Goal: Connect with others: Connect with others

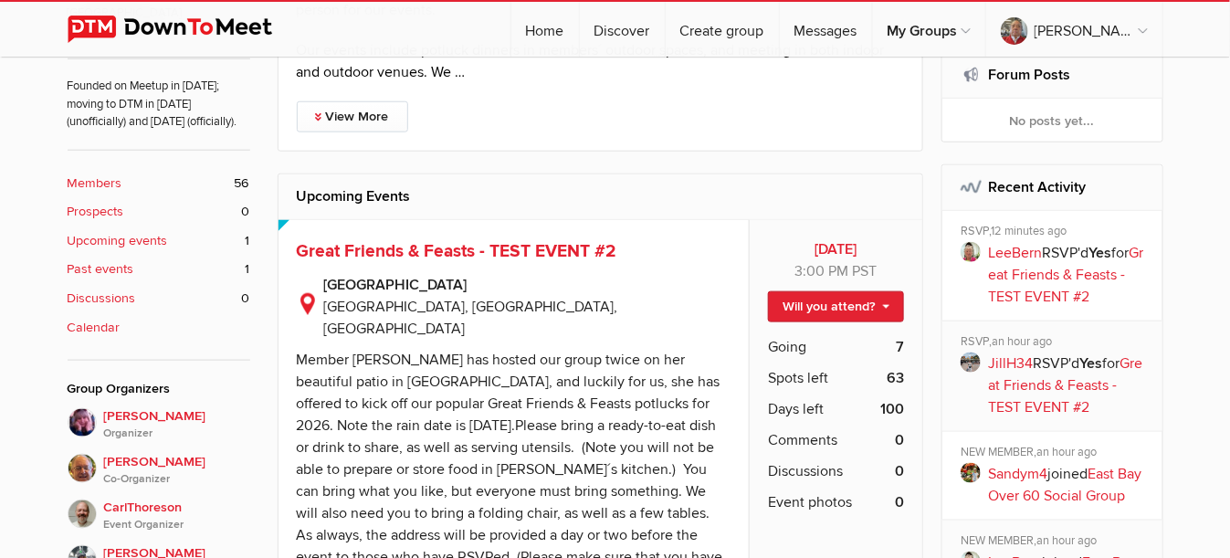
scroll to position [639, 0]
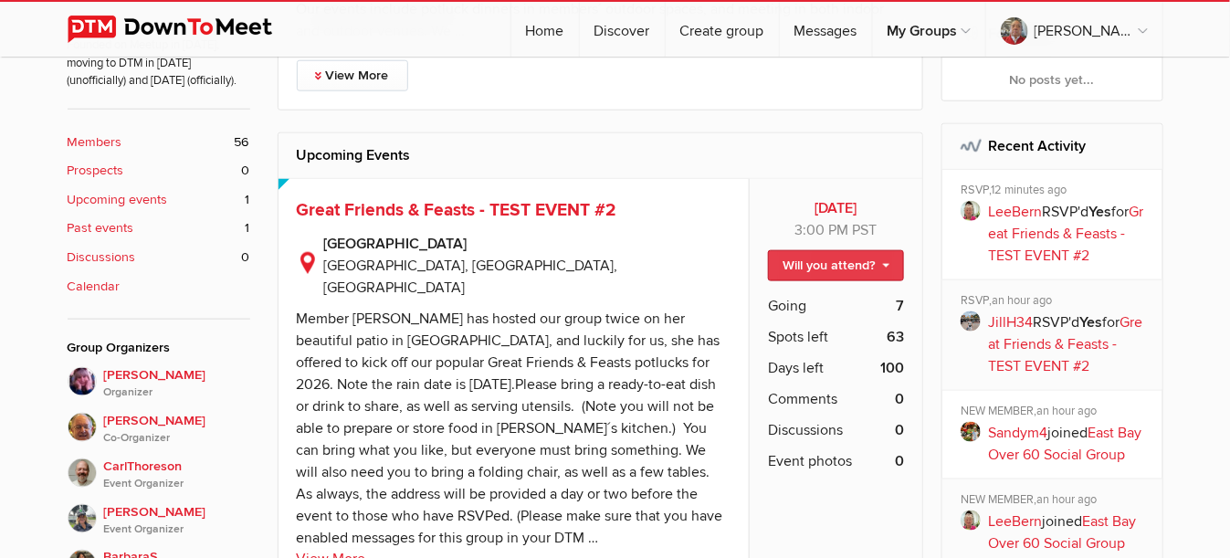
click at [888, 264] on link "Will you attend?" at bounding box center [836, 265] width 136 height 31
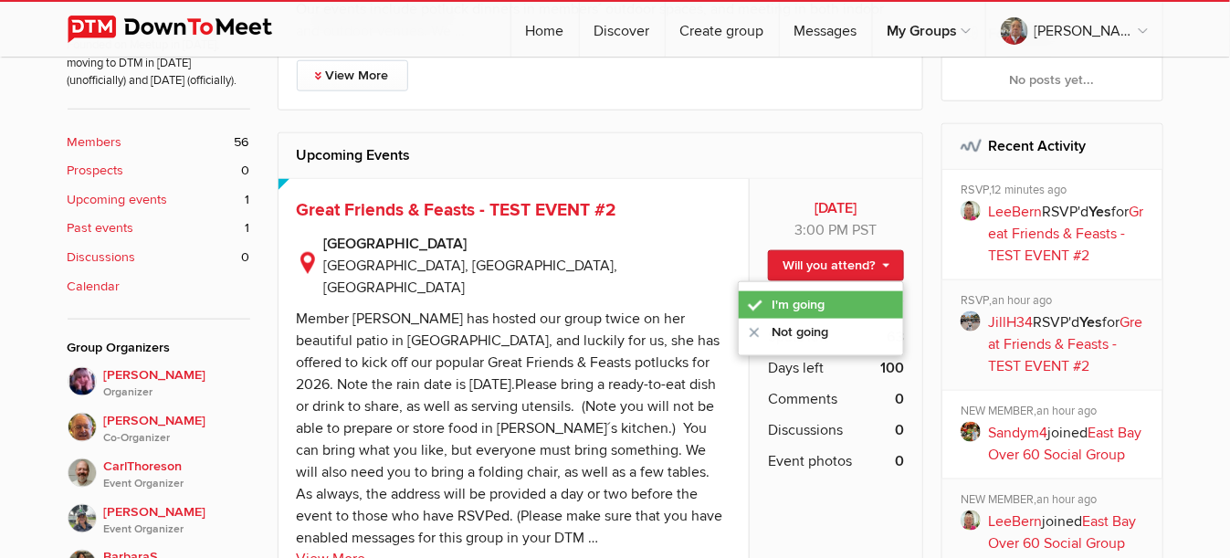
click at [805, 305] on link "I'm going" at bounding box center [821, 304] width 164 height 27
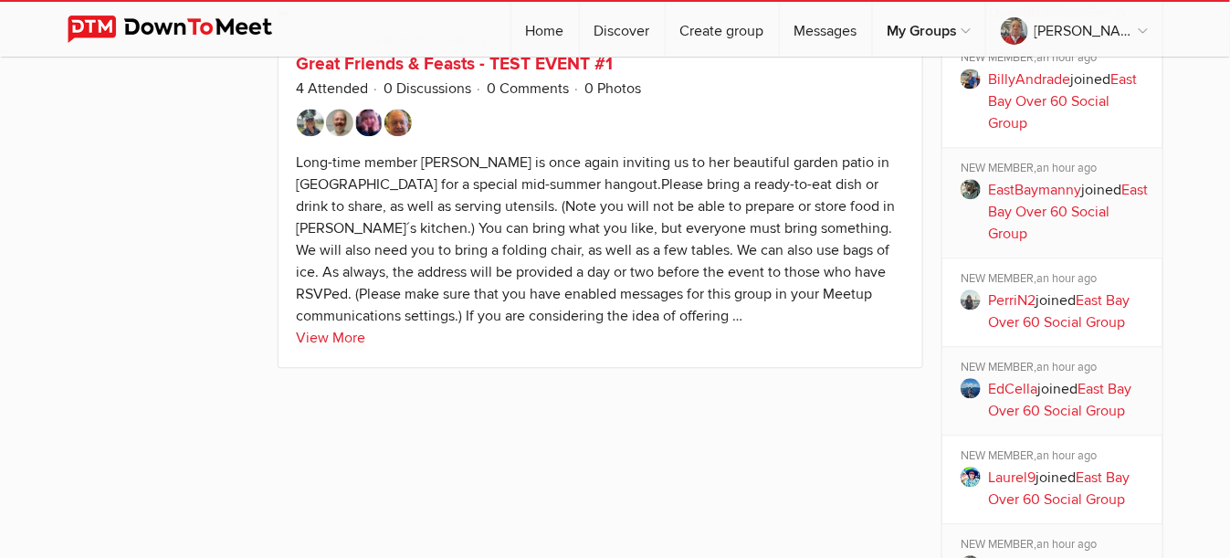
scroll to position [1187, 0]
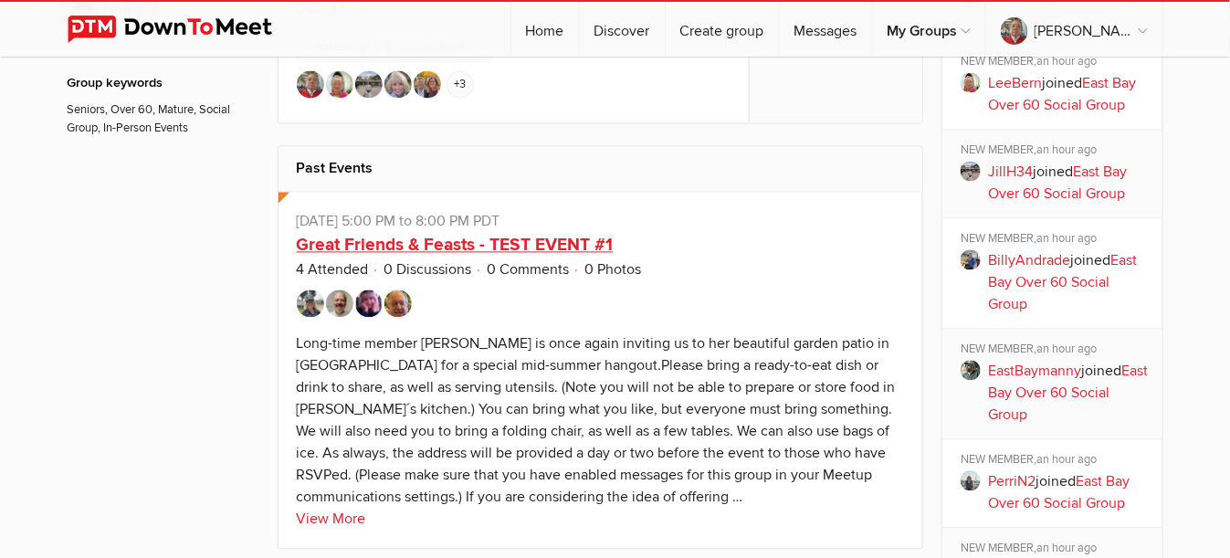
click at [427, 235] on link "Great Friends & Feasts - TEST EVENT #1" at bounding box center [455, 246] width 317 height 22
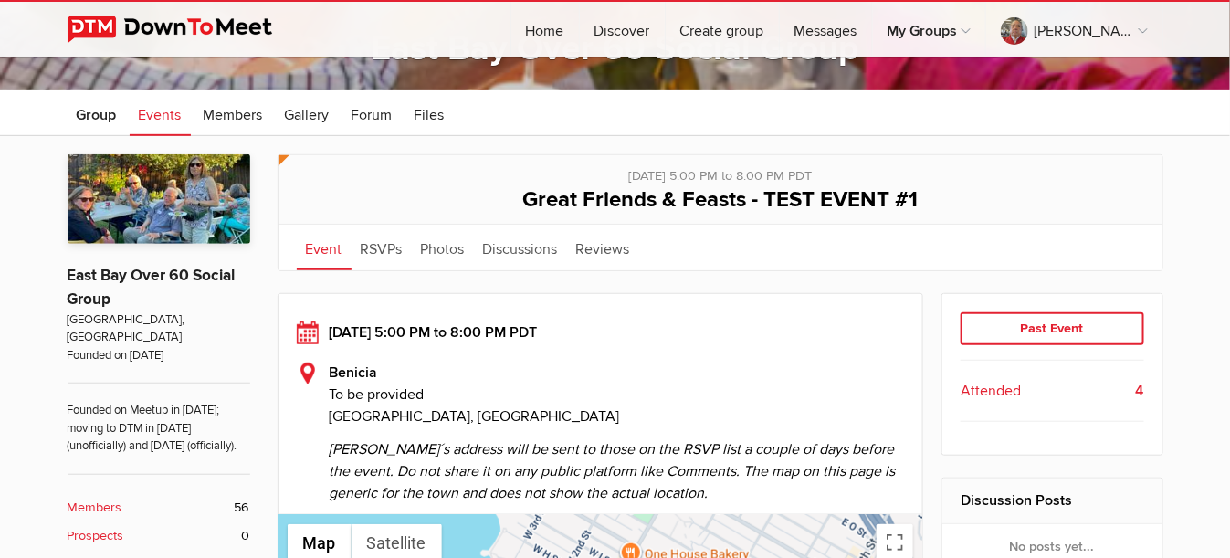
scroll to position [91, 0]
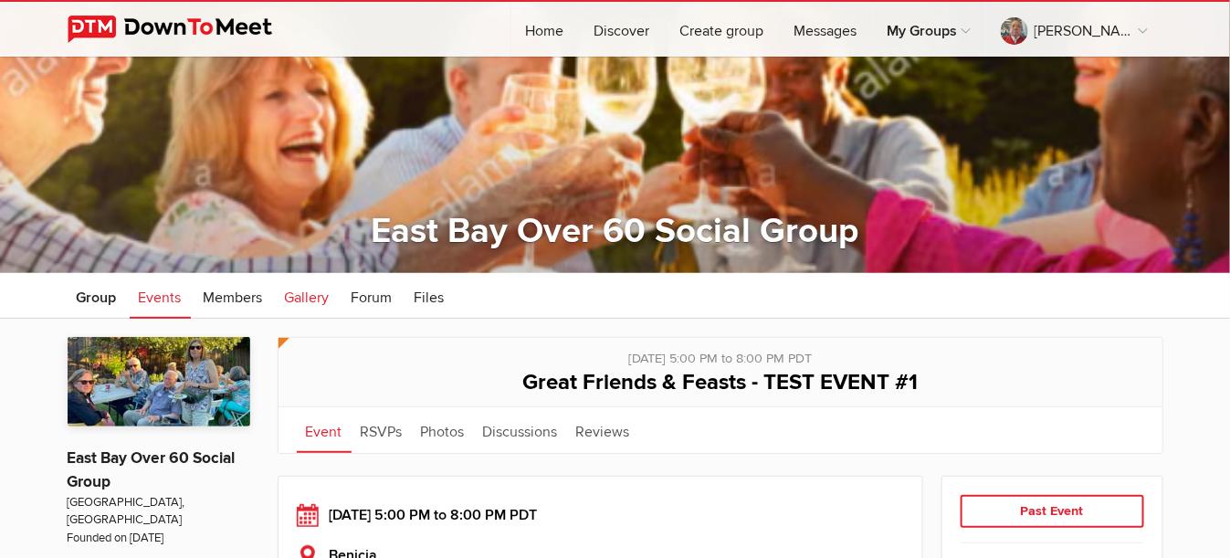
click at [289, 296] on span "Gallery" at bounding box center [307, 297] width 45 height 18
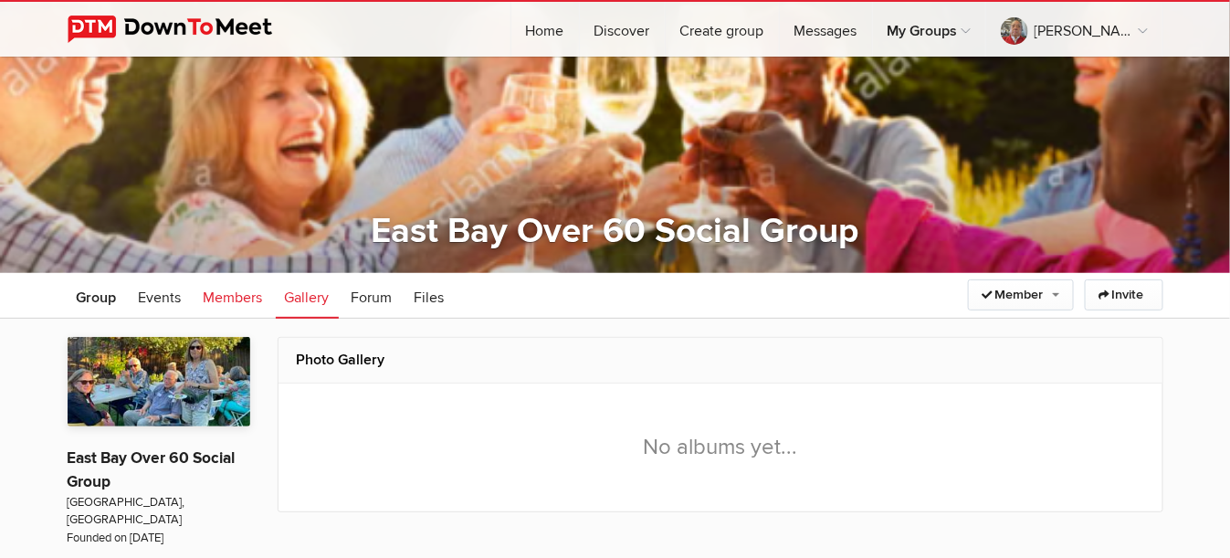
click at [224, 299] on span "Members" at bounding box center [233, 297] width 59 height 18
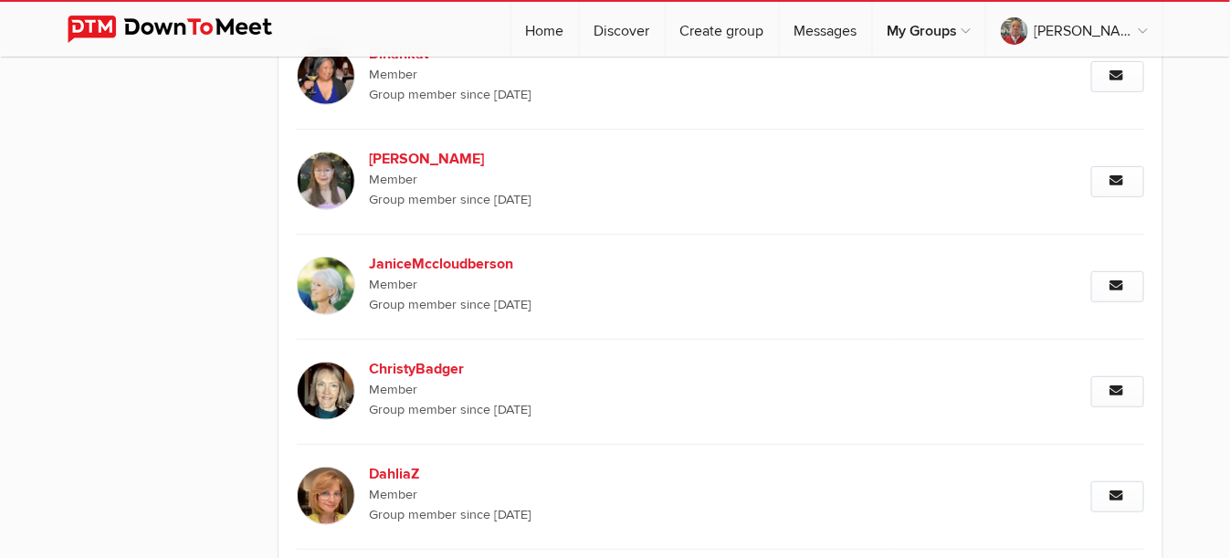
scroll to position [2556, 0]
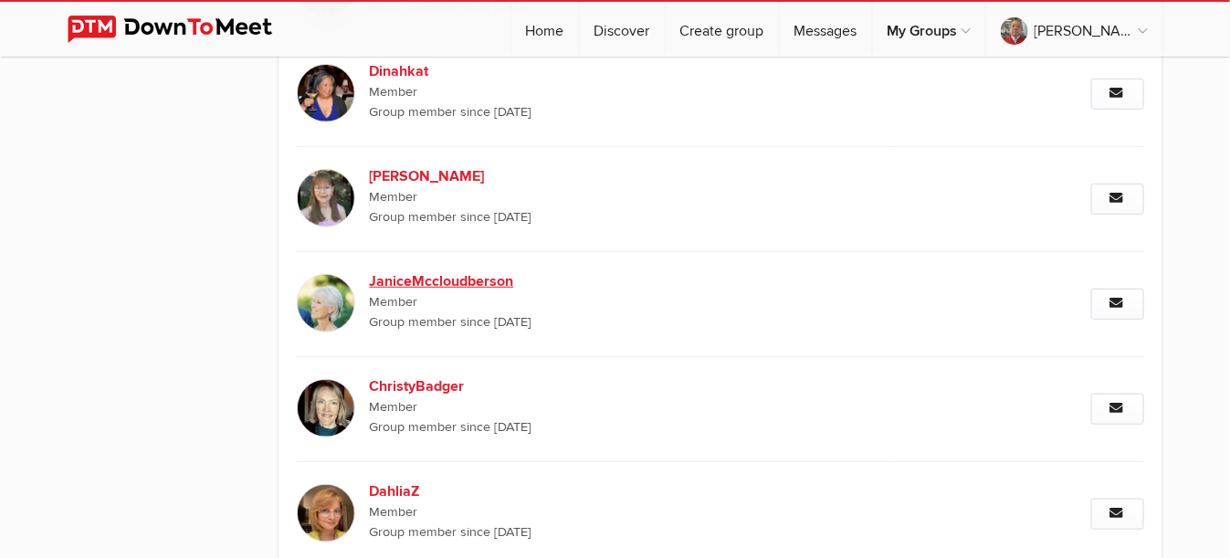
click at [339, 294] on img at bounding box center [326, 303] width 58 height 58
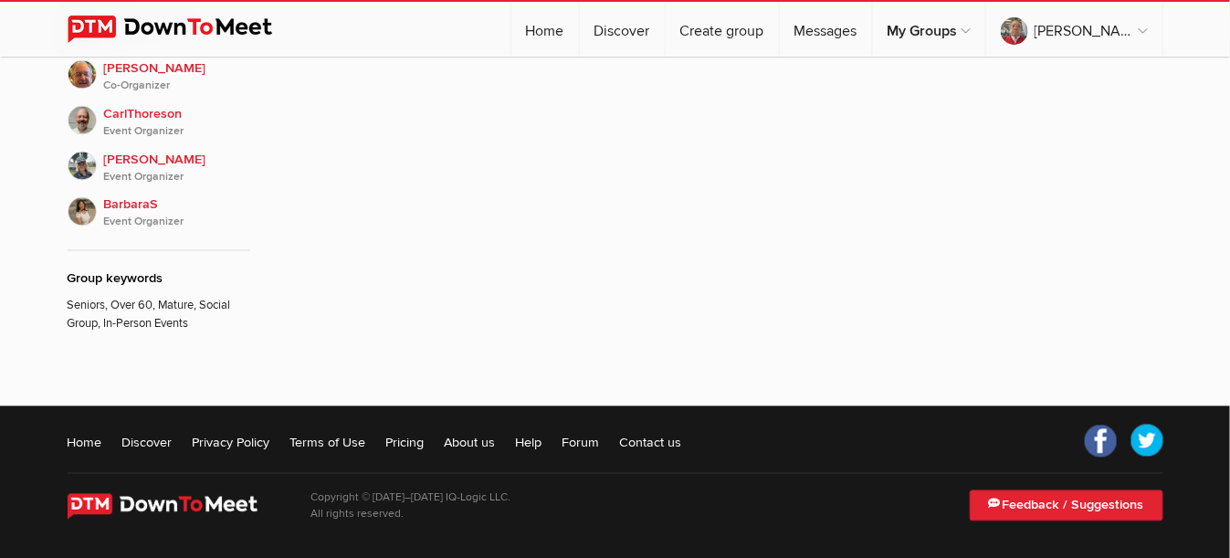
scroll to position [363, 0]
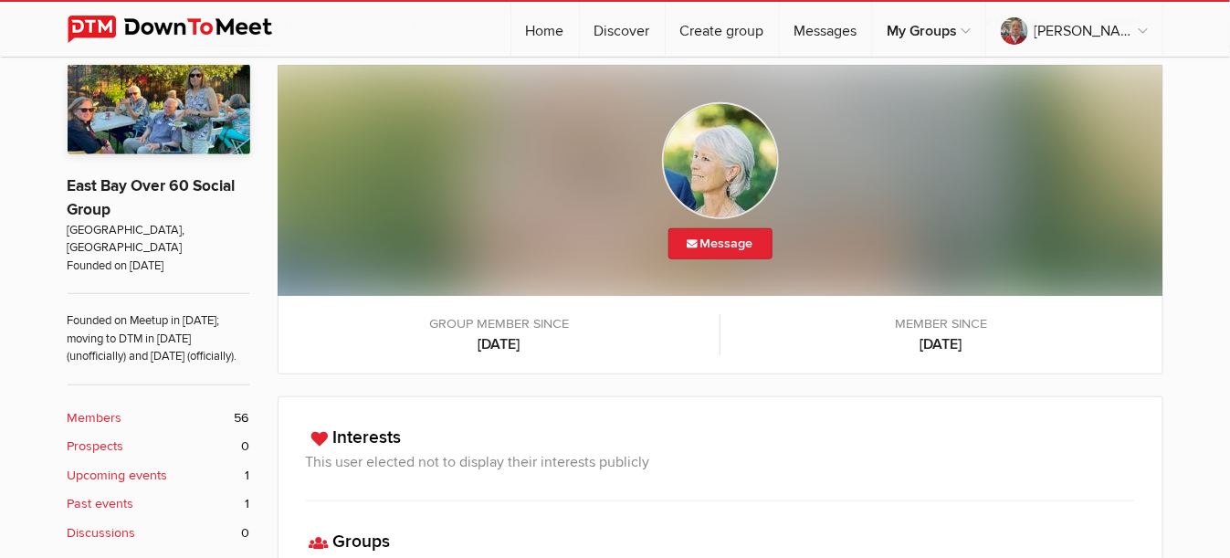
click at [725, 172] on img at bounding box center [720, 160] width 117 height 117
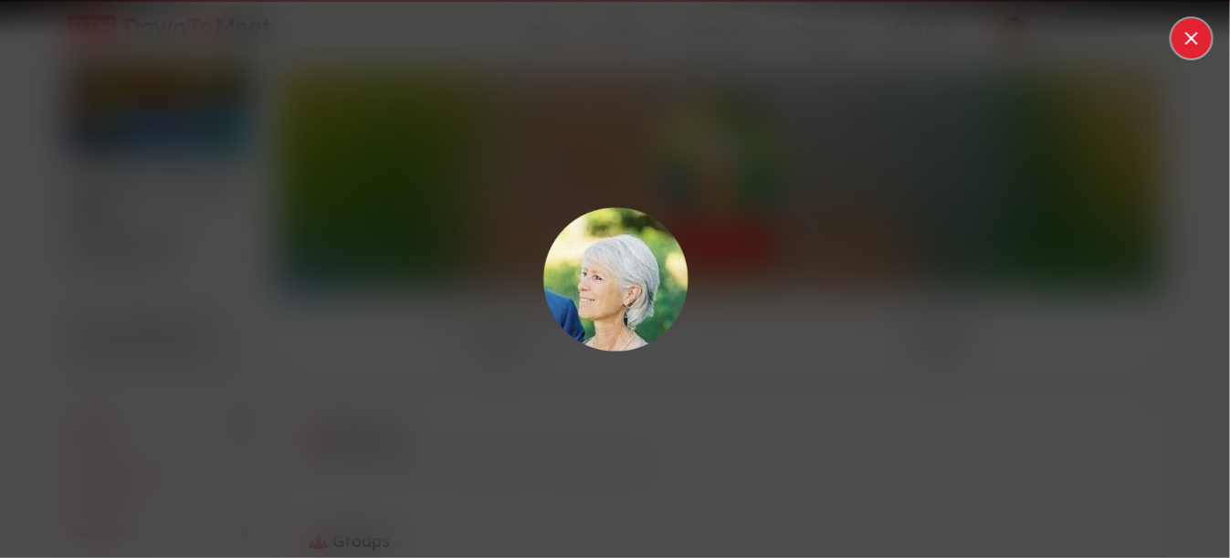
click at [1193, 43] on button at bounding box center [1191, 38] width 40 height 40
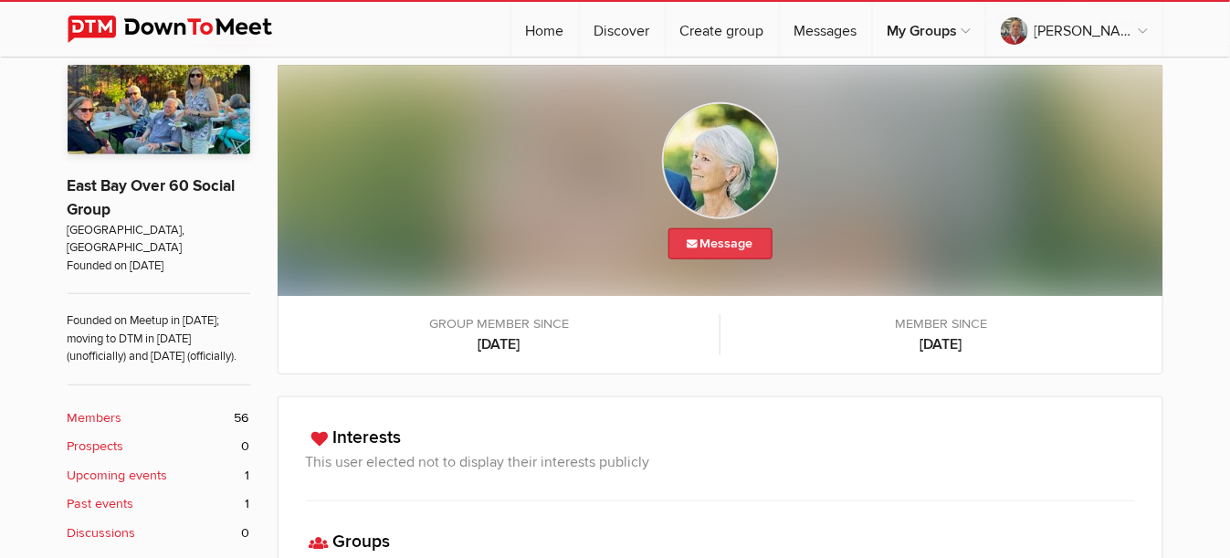
click at [724, 241] on link "Message" at bounding box center [720, 243] width 104 height 31
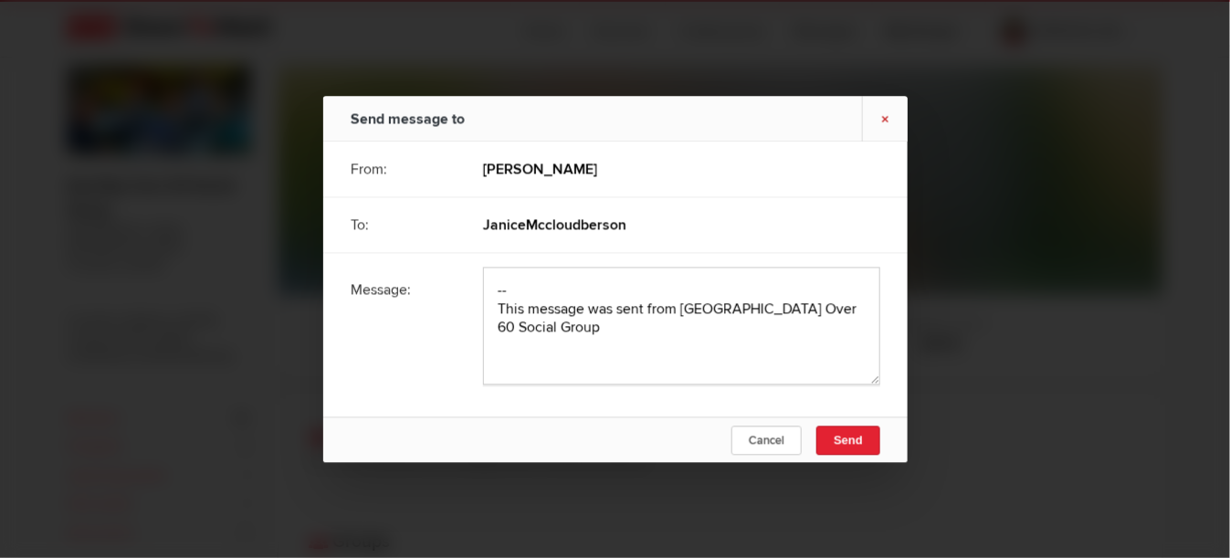
click at [884, 122] on link "×" at bounding box center [885, 118] width 46 height 45
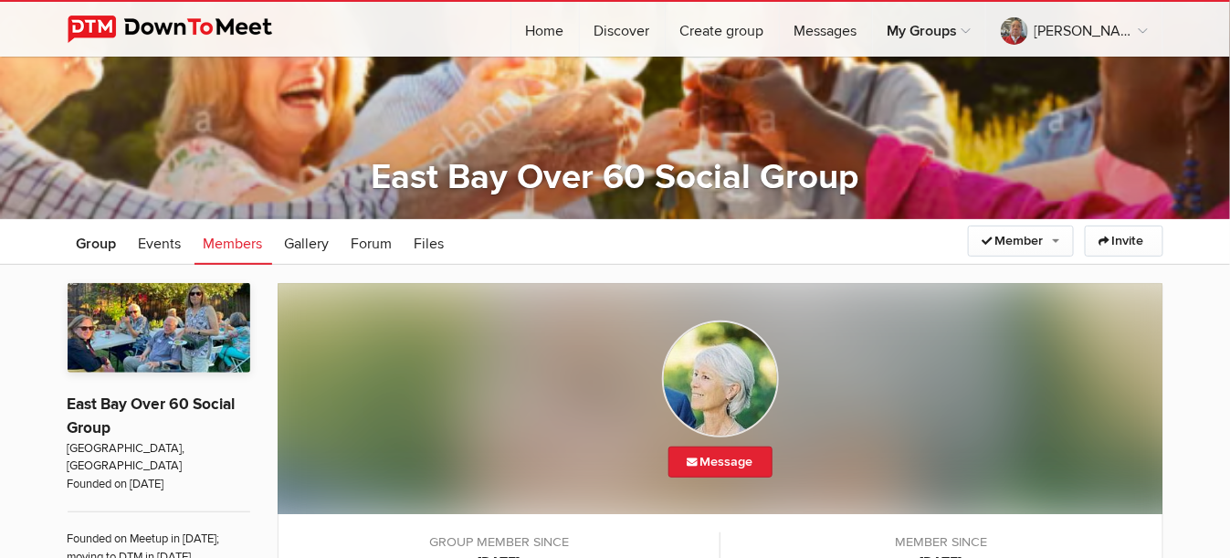
scroll to position [89, 0]
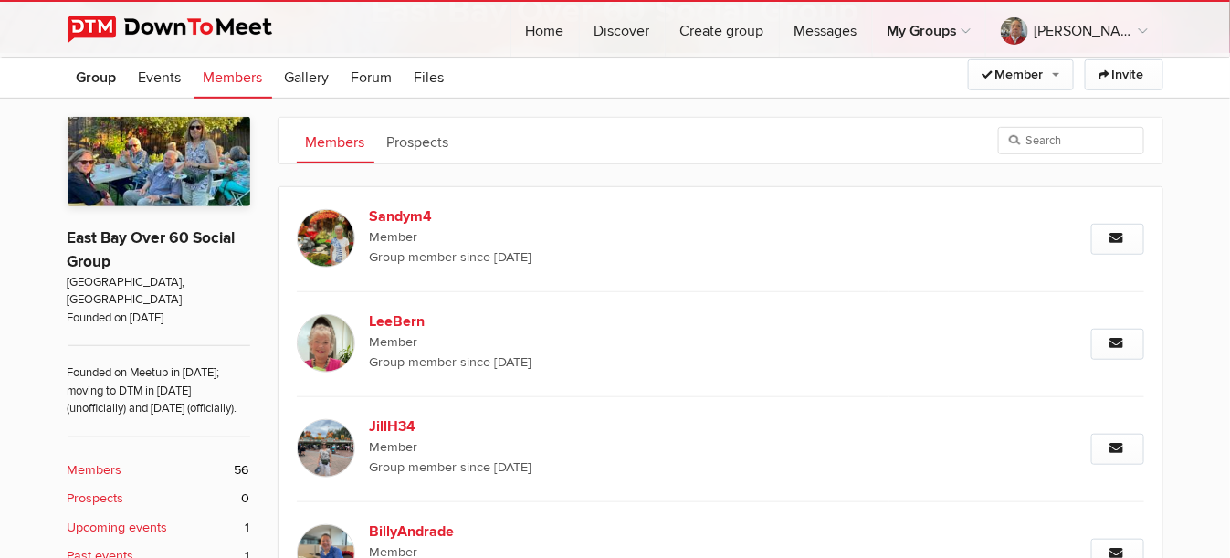
scroll to position [352, 0]
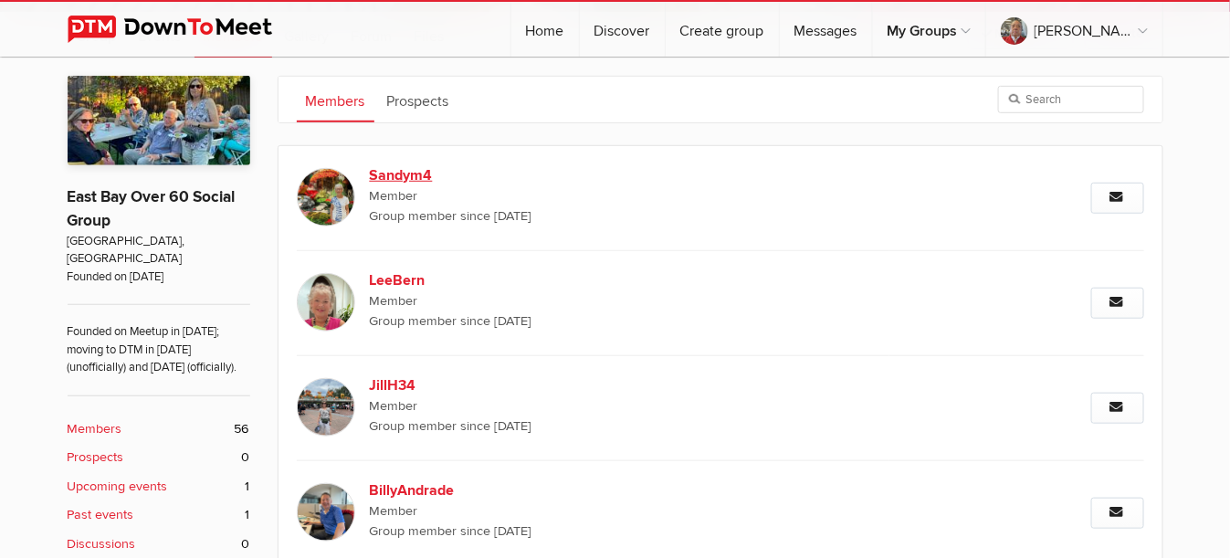
click at [399, 171] on b "Sandym4" at bounding box center [526, 175] width 312 height 22
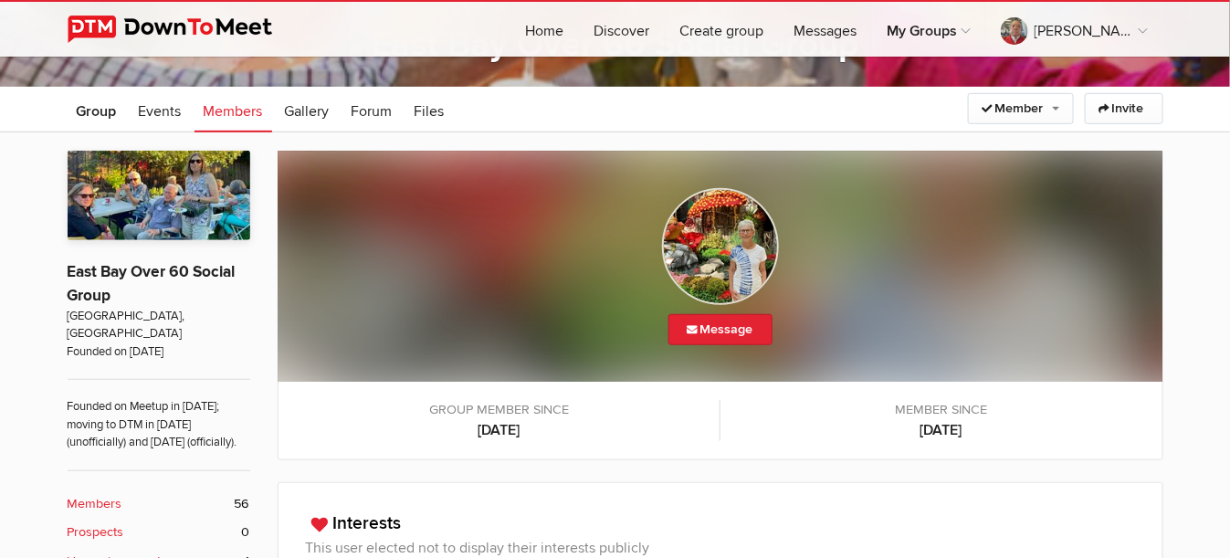
scroll to position [272, 0]
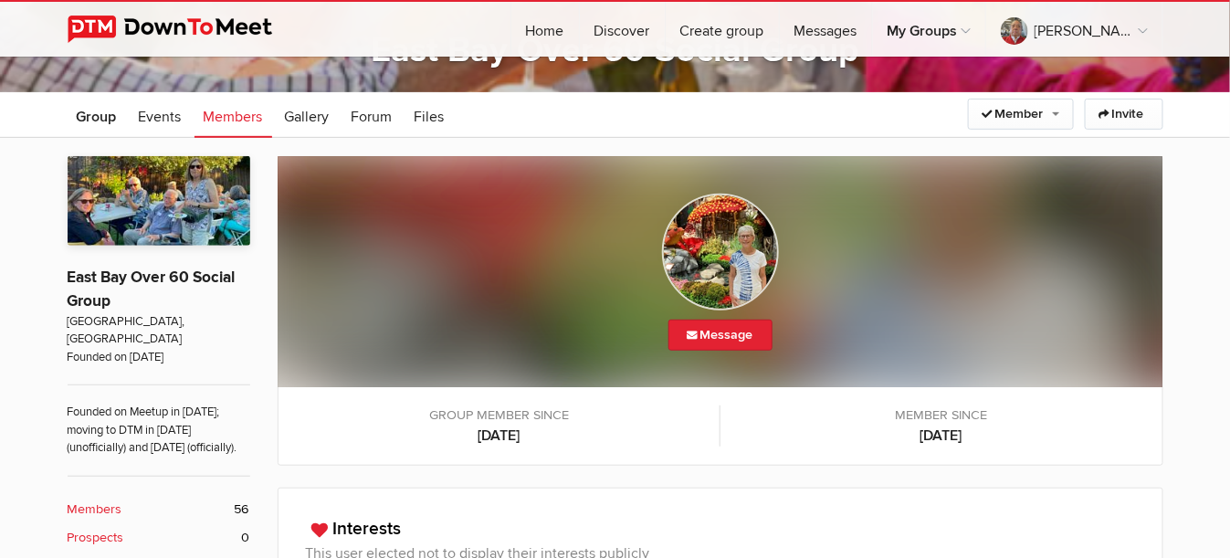
click at [729, 274] on img at bounding box center [720, 252] width 117 height 117
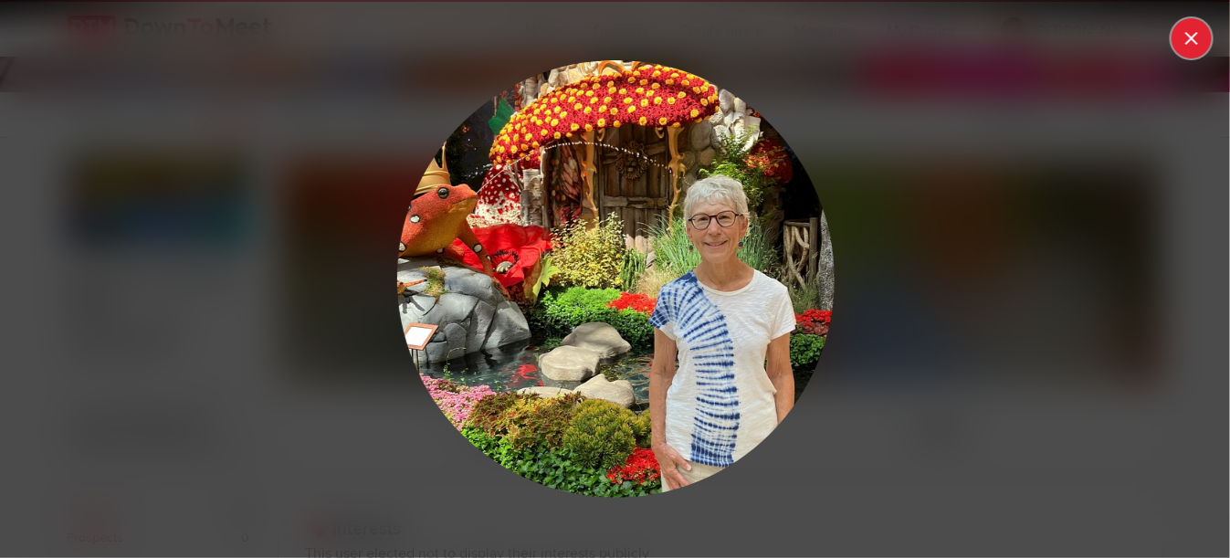
click at [1185, 45] on button at bounding box center [1191, 38] width 40 height 40
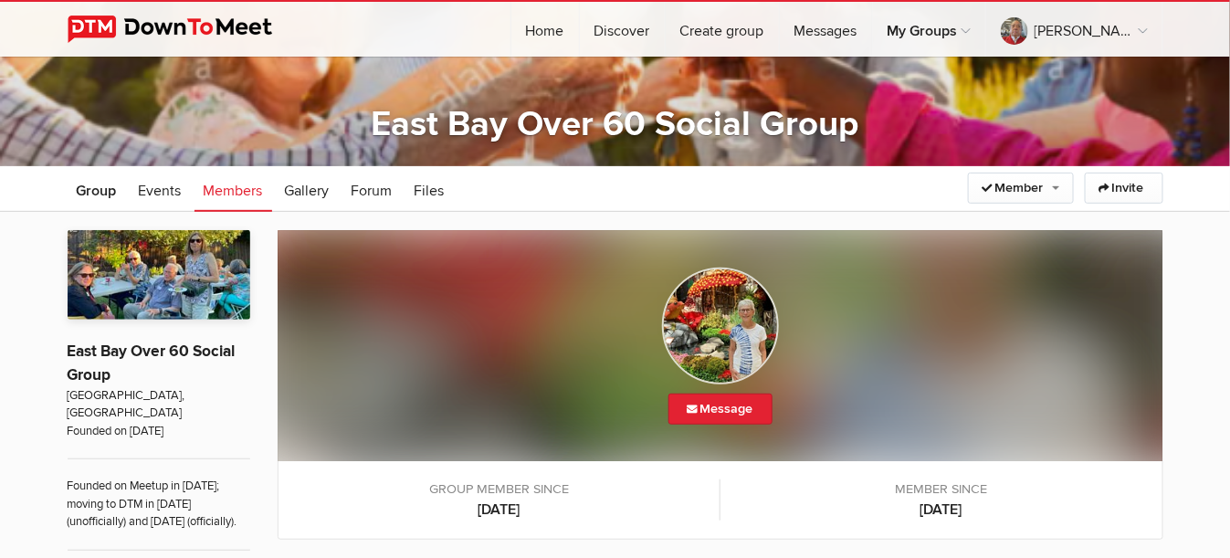
scroll to position [0, 0]
